Goal: Task Accomplishment & Management: Use online tool/utility

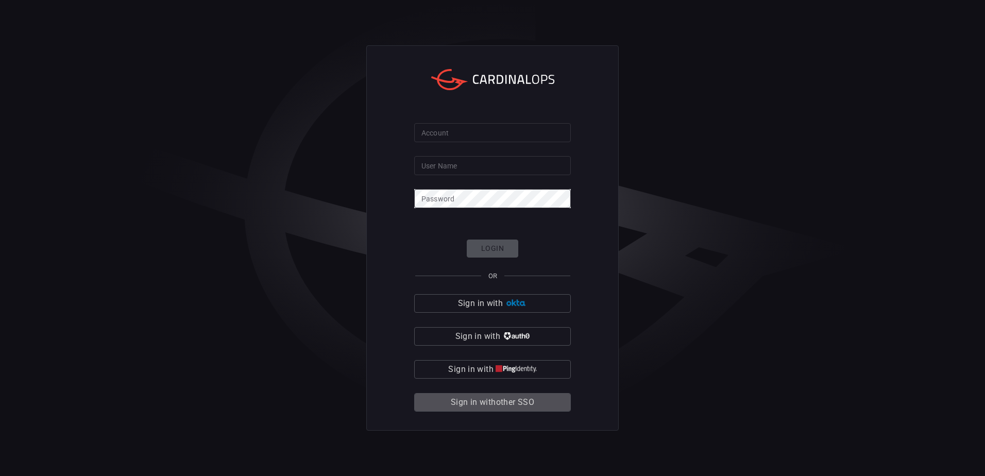
click at [533, 395] on span "Sign in with other SSO" at bounding box center [492, 402] width 83 height 14
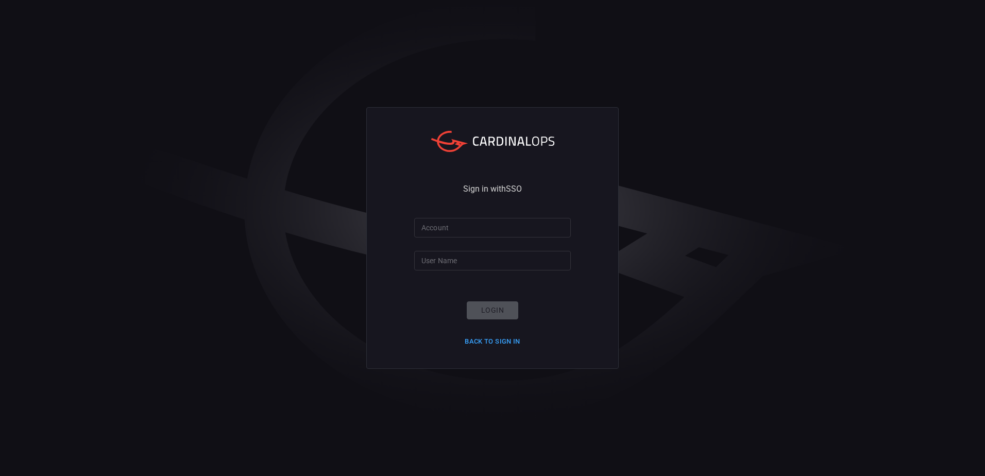
click at [439, 225] on div "Account Account" at bounding box center [492, 226] width 157 height 16
type input "smbc"
type input "[EMAIL_ADDRESS][DOMAIN_NAME]"
click button "Login" at bounding box center [492, 310] width 51 height 18
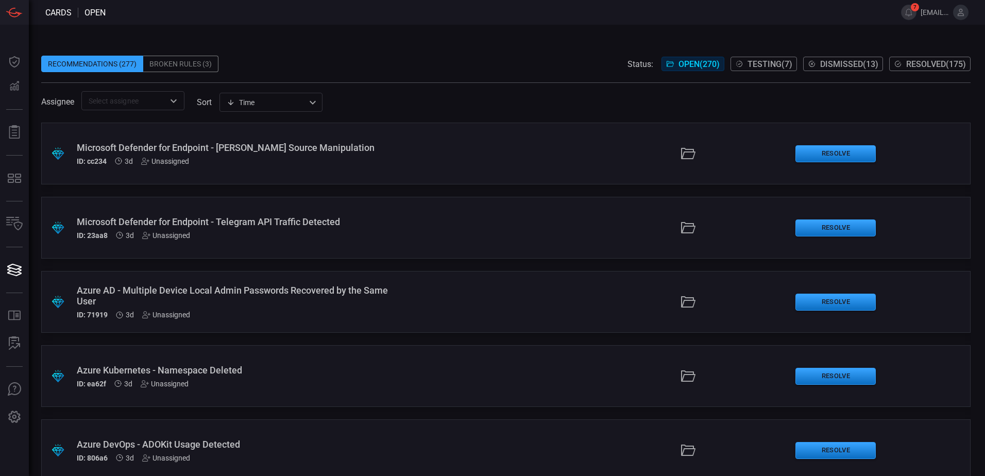
click at [196, 65] on div "Broken Rules (3)" at bounding box center [180, 64] width 75 height 16
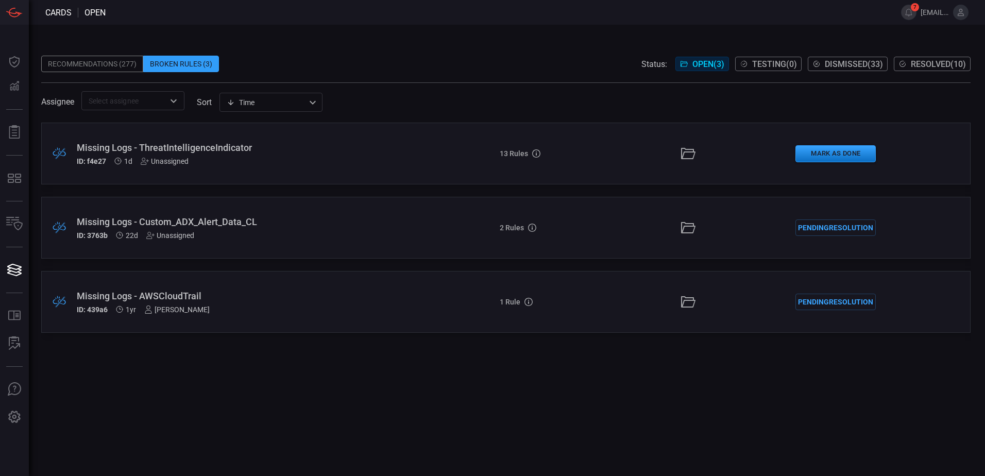
click at [186, 291] on div "Missing Logs - AWSCloudTrail" at bounding box center [239, 295] width 325 height 11
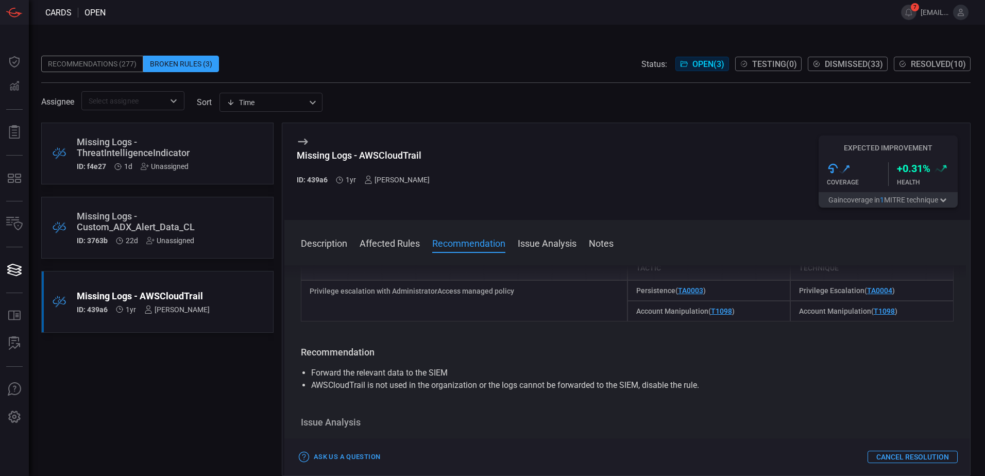
click at [380, 245] on button "Affected Rules" at bounding box center [389, 242] width 60 height 12
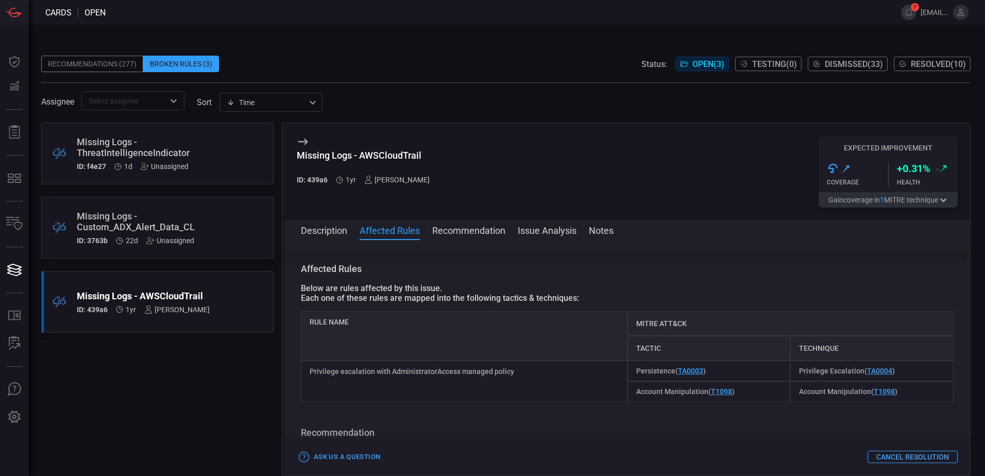
click at [310, 234] on button "Description" at bounding box center [324, 229] width 46 height 12
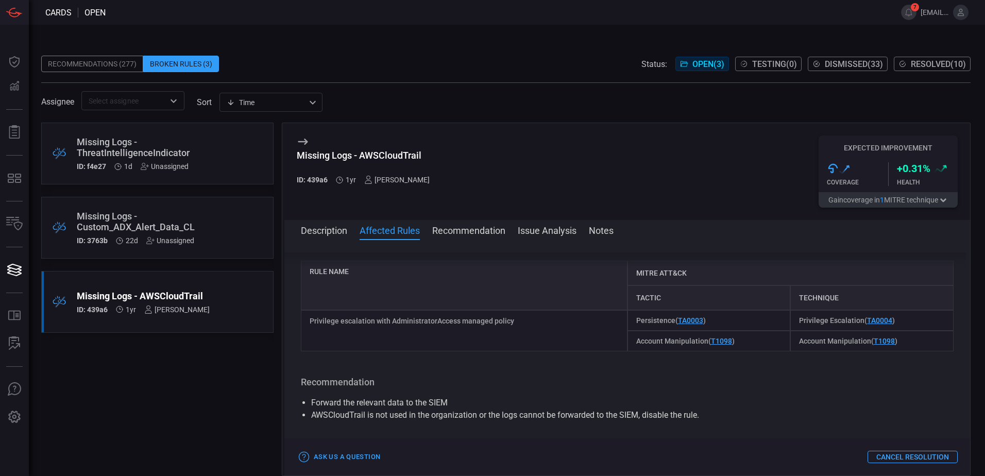
scroll to position [0, 0]
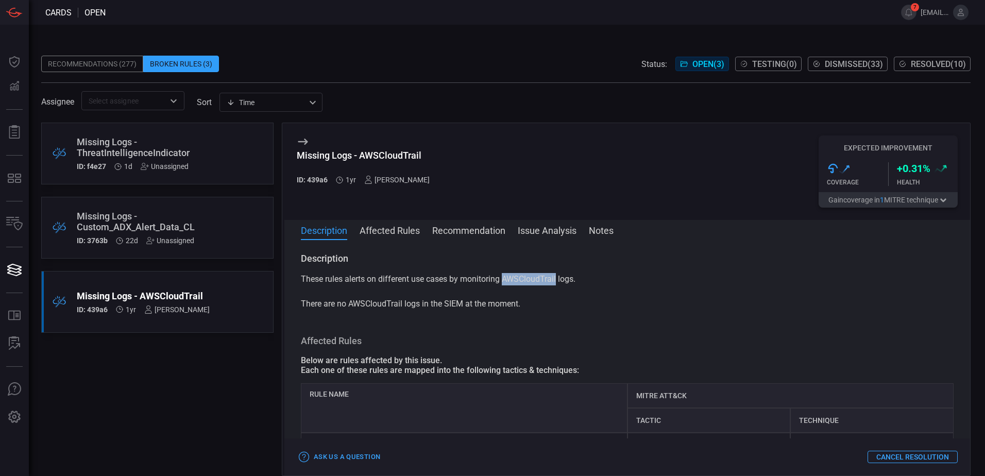
drag, startPoint x: 504, startPoint y: 277, endPoint x: 558, endPoint y: 281, distance: 54.7
click at [558, 281] on p "These rules alerts on different use cases by monitoring AWSCloudTrail logs. The…" at bounding box center [627, 291] width 652 height 37
copy p "AWSCloudTrail"
